Goal: Communication & Community: Answer question/provide support

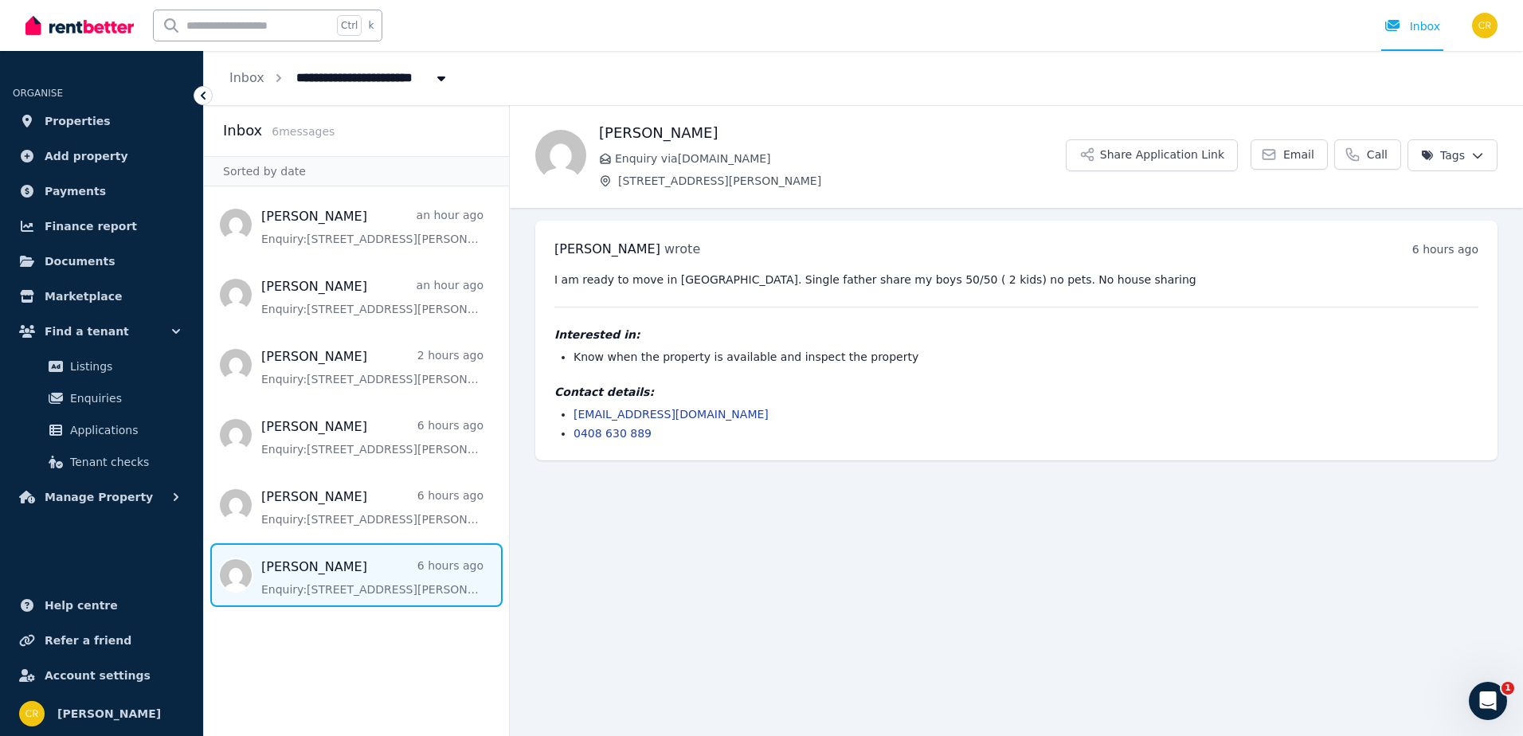
click at [273, 134] on span "6 message s" at bounding box center [303, 131] width 63 height 13
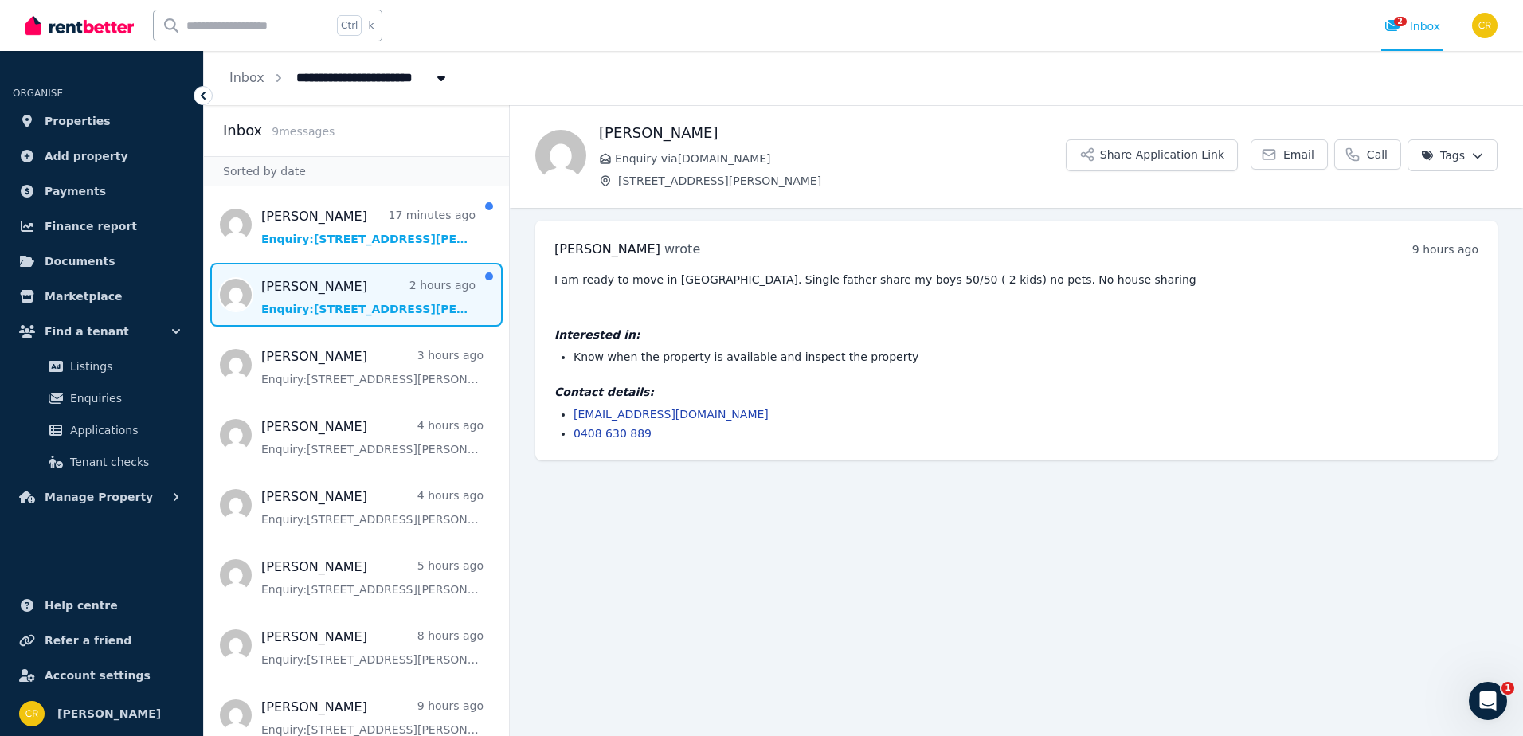
click at [378, 287] on span "Message list" at bounding box center [356, 295] width 305 height 64
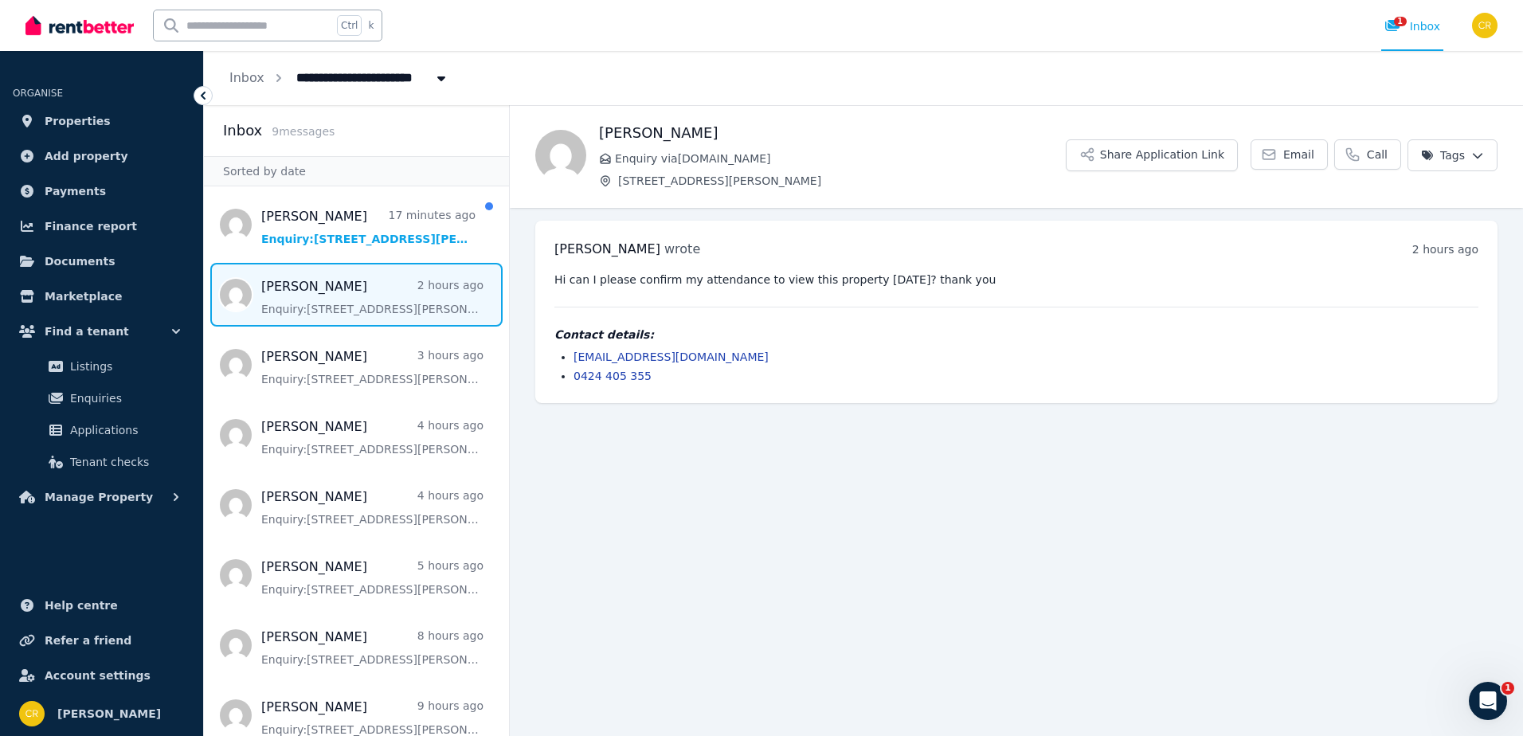
click at [602, 355] on link "[EMAIL_ADDRESS][DOMAIN_NAME]" at bounding box center [671, 357] width 195 height 13
click at [613, 359] on link "[EMAIL_ADDRESS][DOMAIN_NAME]" at bounding box center [671, 357] width 195 height 13
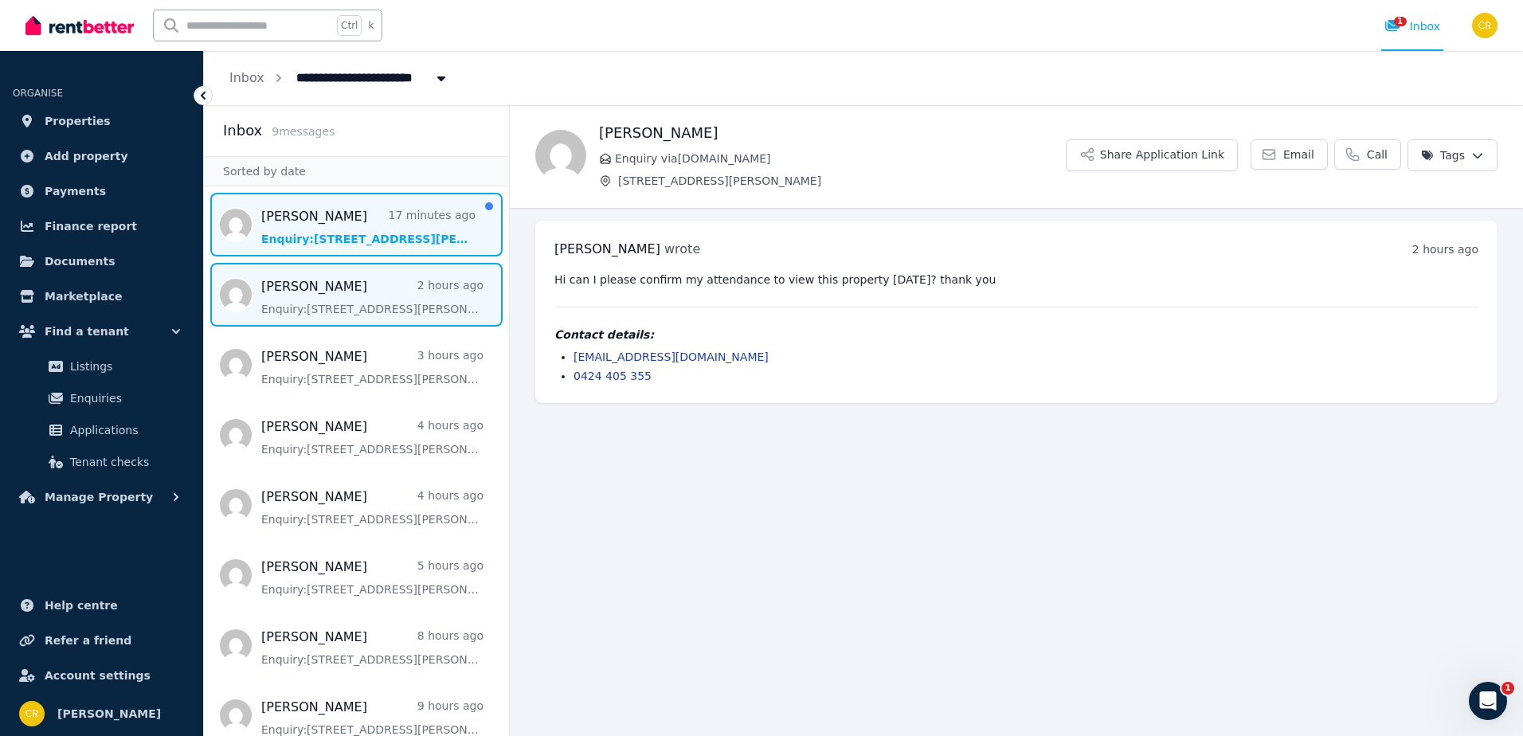
click at [309, 232] on span "Message list" at bounding box center [356, 225] width 305 height 64
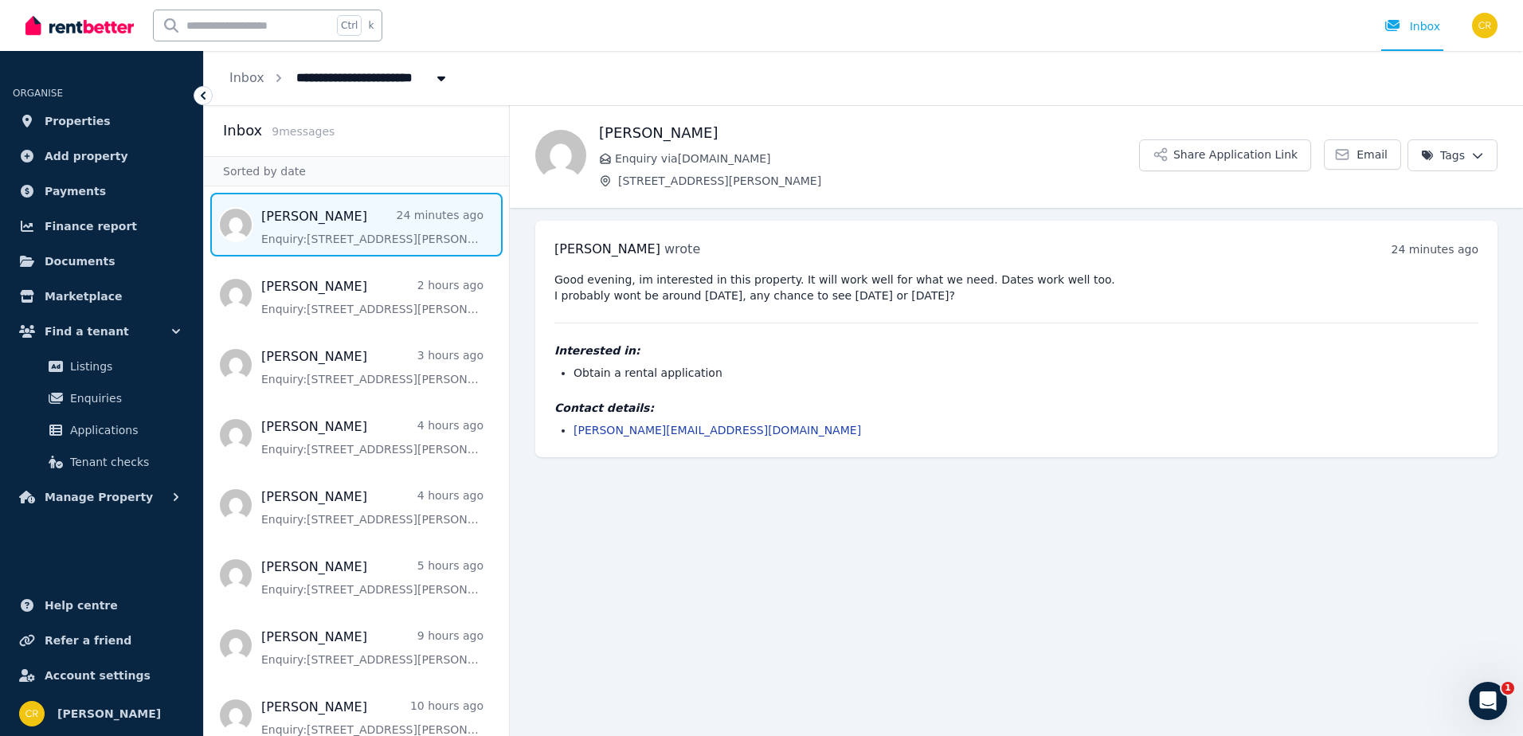
click at [580, 430] on link "[PERSON_NAME][EMAIL_ADDRESS][DOMAIN_NAME]" at bounding box center [718, 430] width 288 height 13
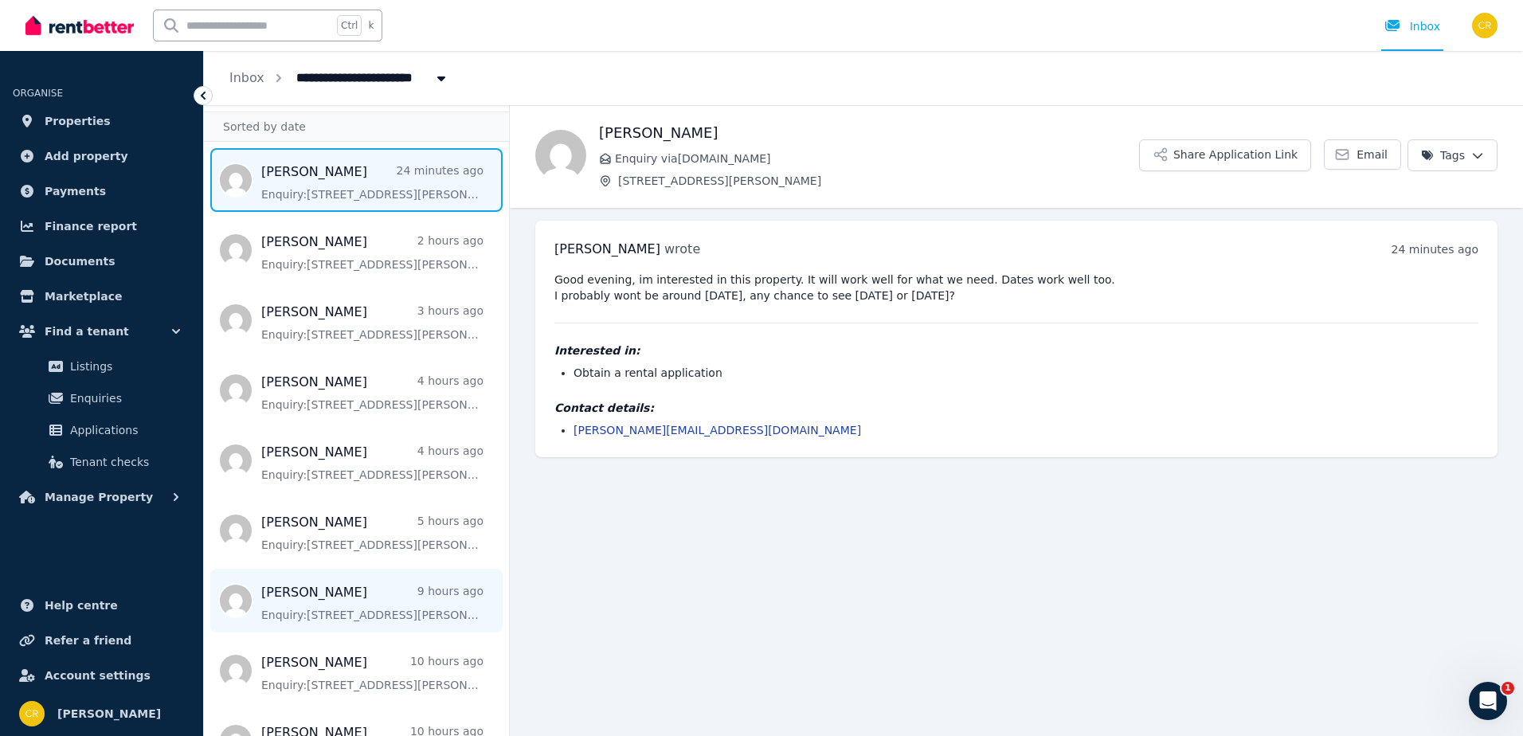
scroll to position [88, 0]
